Goal: Information Seeking & Learning: Learn about a topic

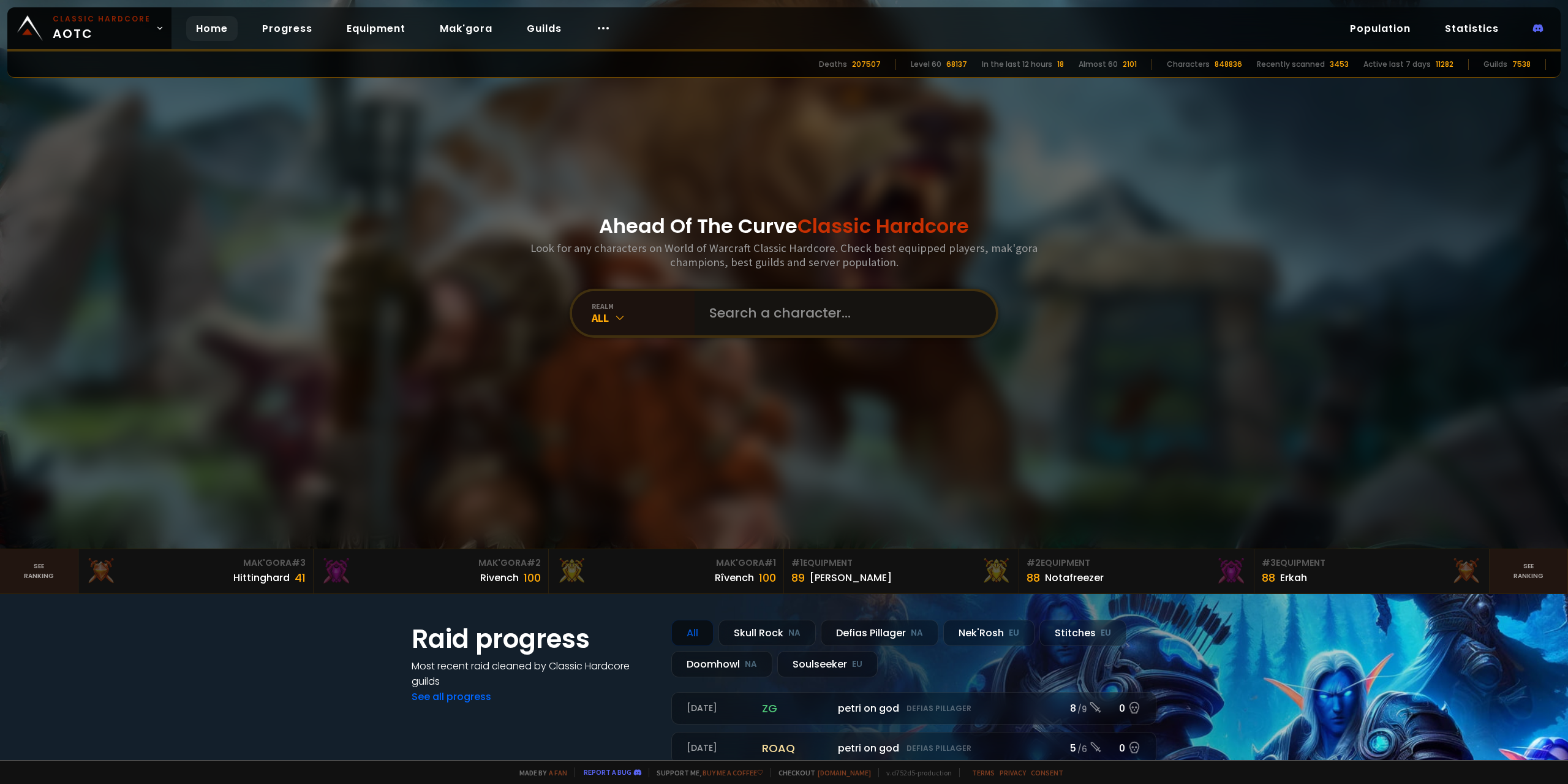
click at [731, 322] on input "text" at bounding box center [842, 313] width 279 height 44
type input "theburst"
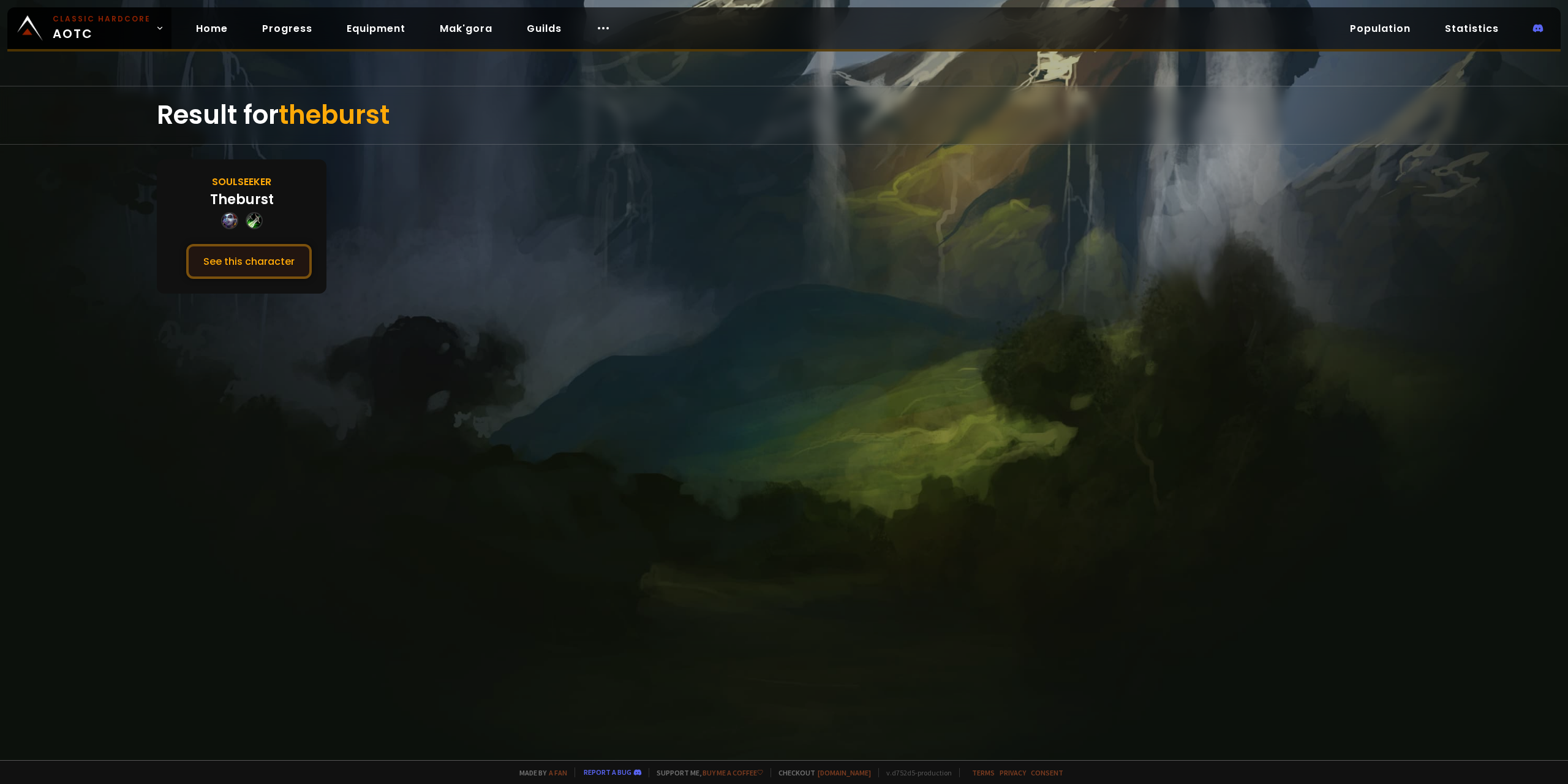
click at [282, 259] on button "See this character" at bounding box center [249, 261] width 125 height 35
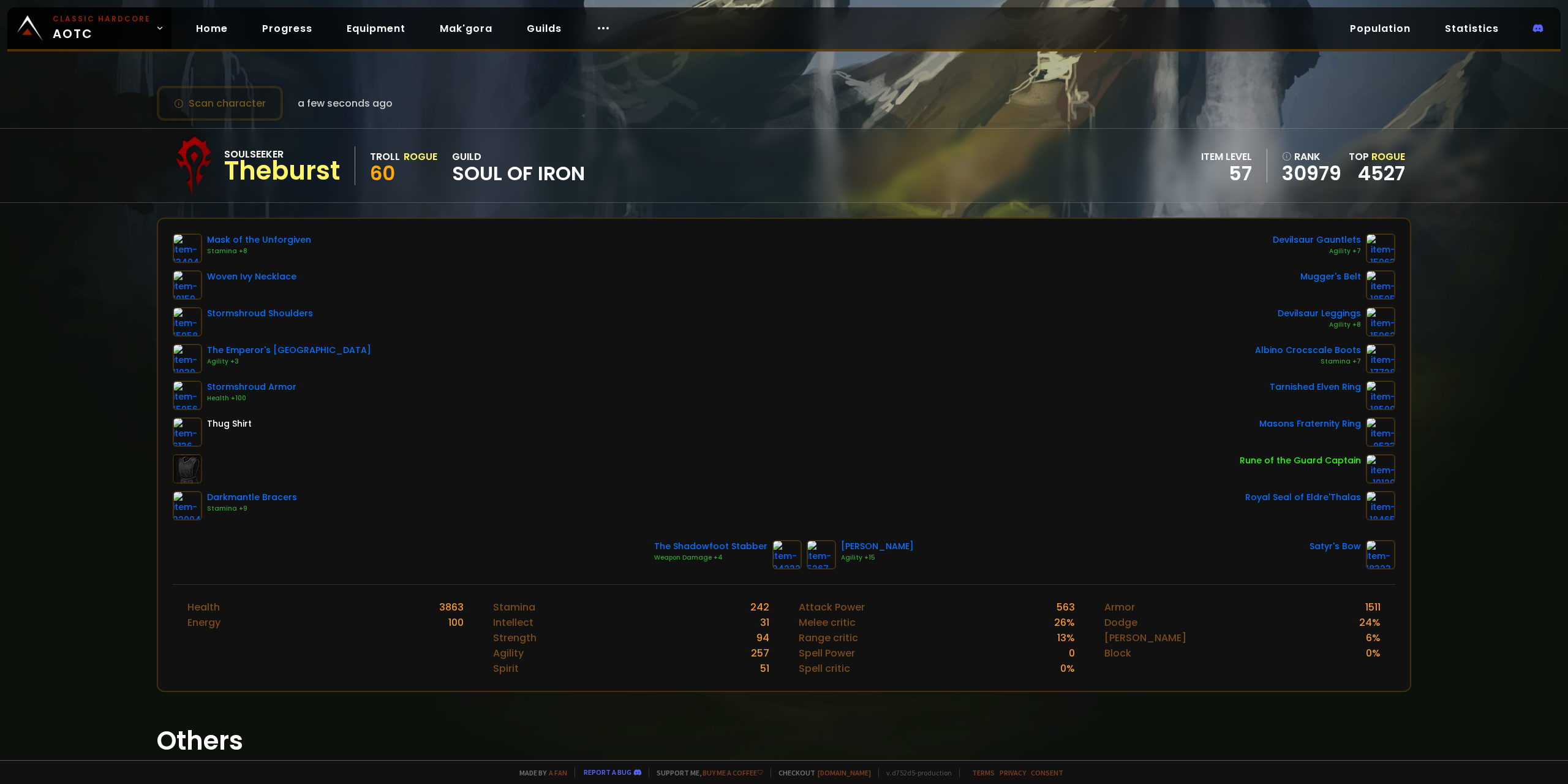
drag, startPoint x: 355, startPoint y: 76, endPoint x: 402, endPoint y: 64, distance: 48.5
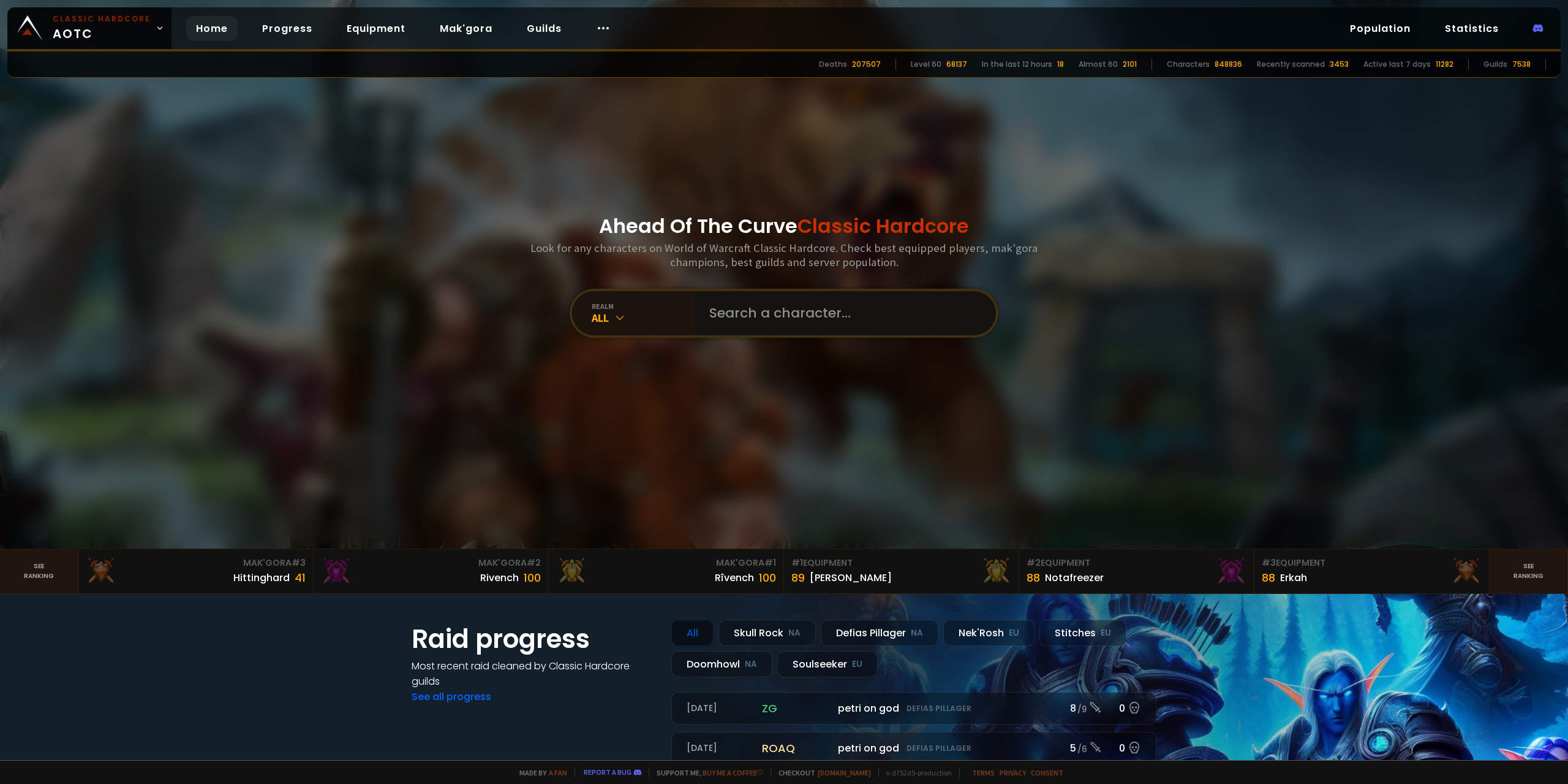
click at [803, 318] on input "text" at bounding box center [842, 313] width 279 height 44
type input "pinochio"
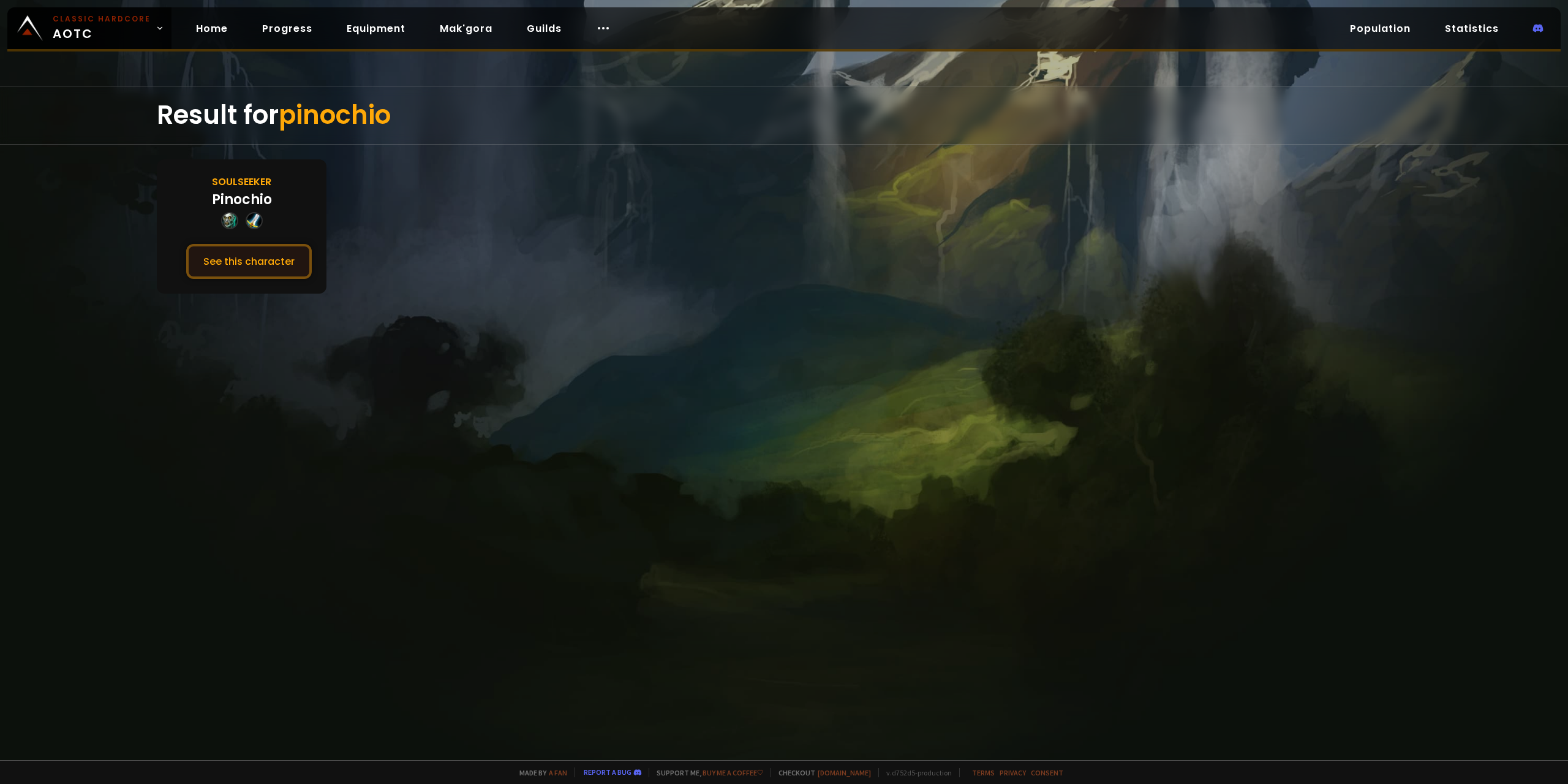
click at [299, 245] on button "See this character" at bounding box center [249, 261] width 125 height 35
